Goal: Navigation & Orientation: Find specific page/section

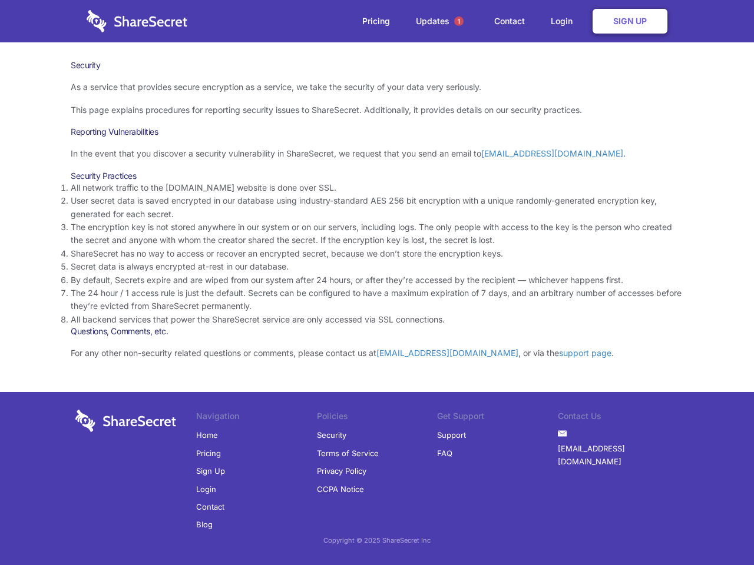
click at [377, 283] on li "By default, Secrets expire and are wiped from our system after 24 hours, or aft…" at bounding box center [377, 280] width 612 height 13
click at [459, 21] on span "1" at bounding box center [458, 20] width 9 height 9
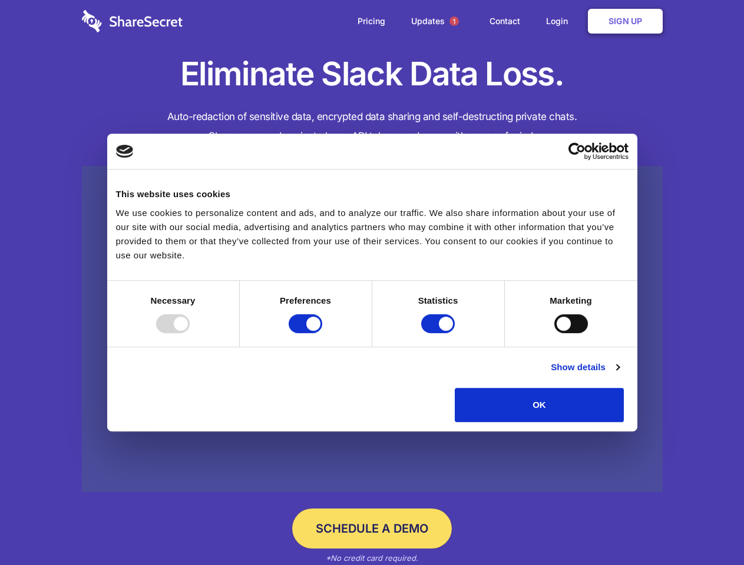
click at [190, 333] on div at bounding box center [173, 323] width 34 height 19
click at [322, 333] on input "Preferences" at bounding box center [306, 323] width 34 height 19
checkbox input "false"
click at [439, 333] on input "Statistics" at bounding box center [438, 323] width 34 height 19
checkbox input "false"
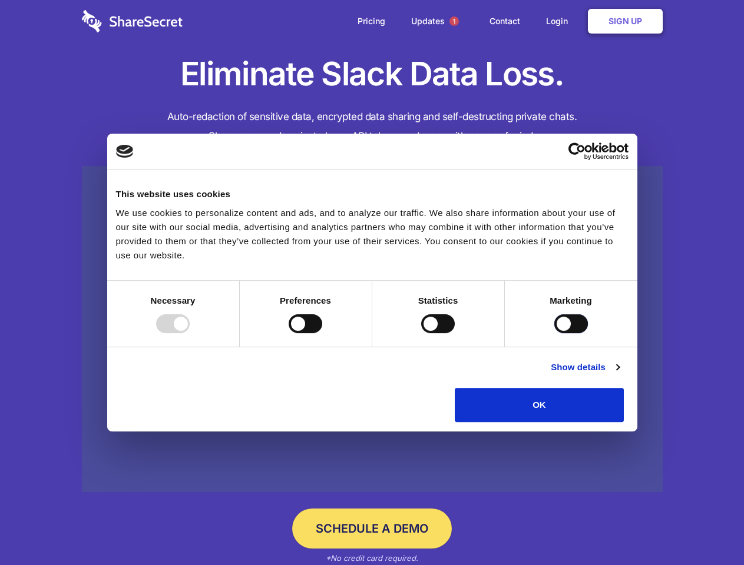
click at [554, 333] on input "Marketing" at bounding box center [571, 323] width 34 height 19
checkbox input "true"
click at [619, 374] on link "Show details" at bounding box center [585, 367] width 68 height 14
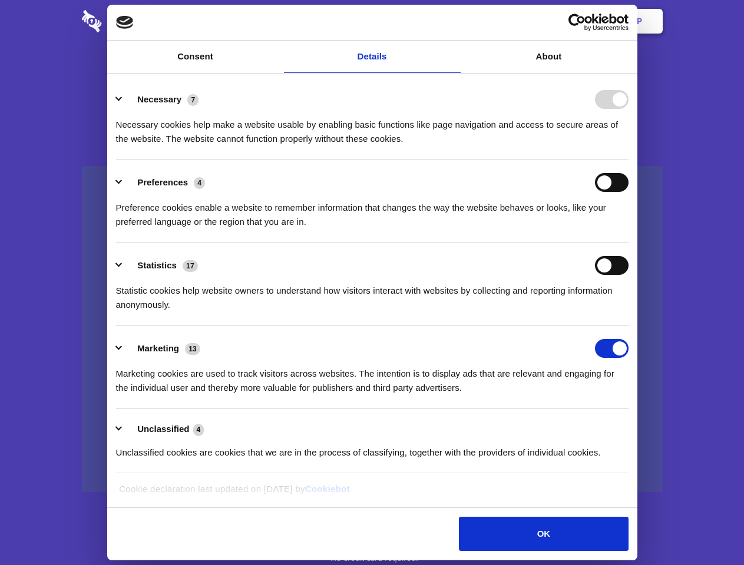
click at [628, 160] on li "Necessary 7 Necessary cookies help make a website usable by enabling basic func…" at bounding box center [372, 118] width 512 height 83
click at [453, 21] on span "1" at bounding box center [453, 20] width 9 height 9
